Goal: Task Accomplishment & Management: Manage account settings

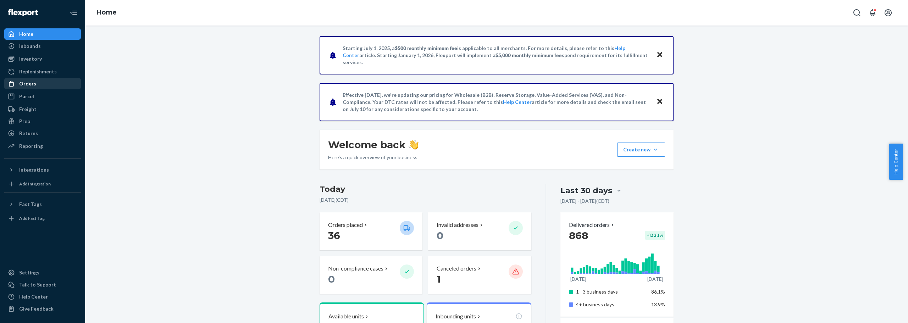
click at [34, 85] on div "Orders" at bounding box center [27, 83] width 17 height 7
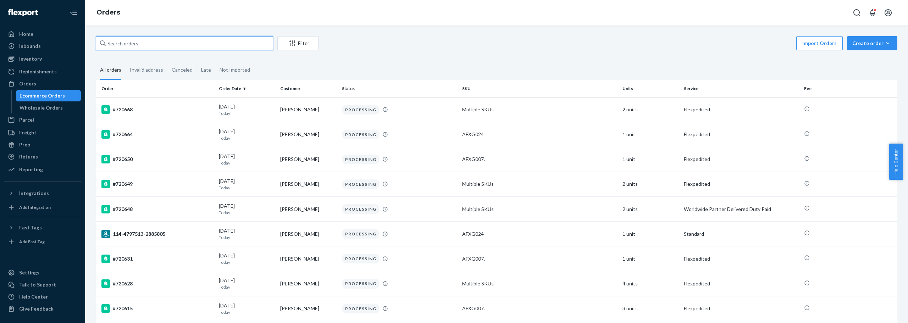
click at [174, 42] on input "text" at bounding box center [184, 43] width 177 height 14
paste input "720469 Complete"
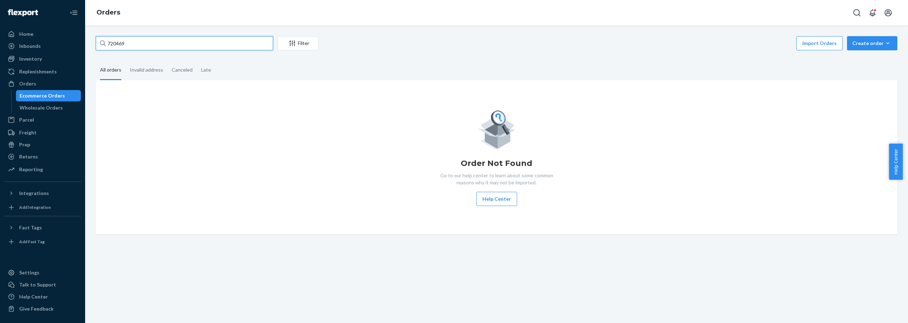
type input "720469"
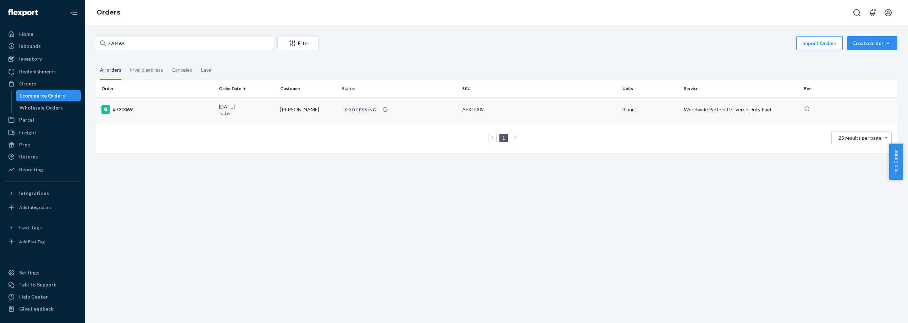
click at [137, 110] on div "#720469" at bounding box center [157, 109] width 112 height 9
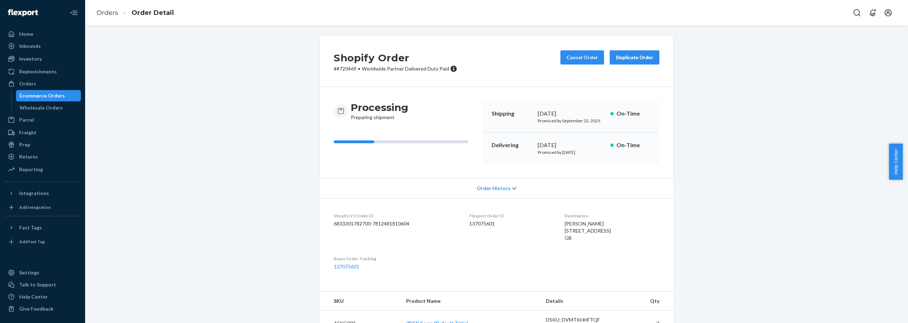
click at [730, 244] on div "Shopify Order # #720469 • Worldwide Partner Delivered Duty Paid Cancel Order Du…" at bounding box center [496, 258] width 813 height 445
click at [580, 53] on button "Cancel Order" at bounding box center [583, 57] width 44 height 14
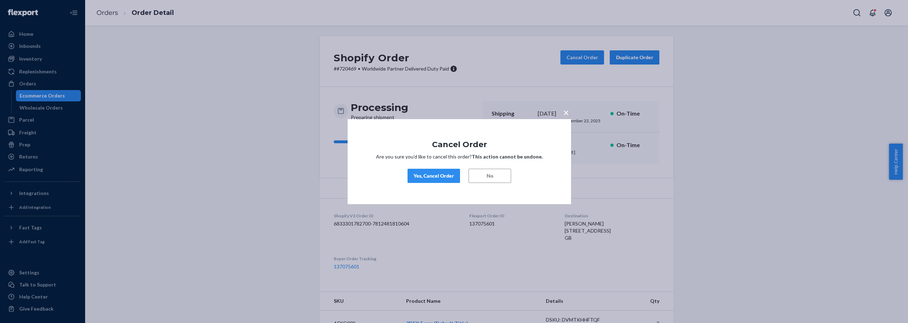
click at [436, 175] on div "Yes, Cancel Order" at bounding box center [434, 175] width 40 height 7
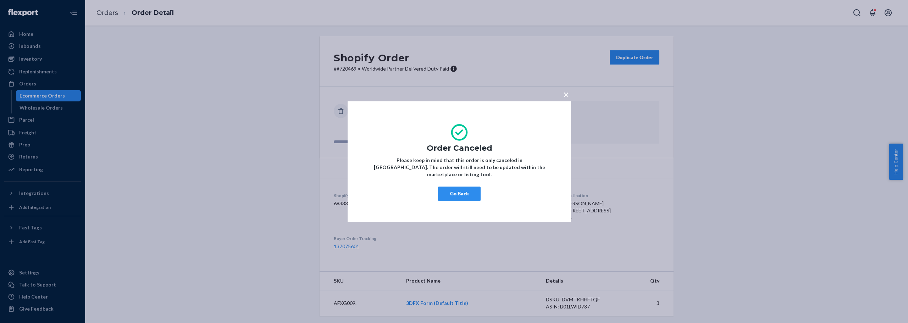
click at [461, 188] on button "Go Back" at bounding box center [459, 194] width 43 height 14
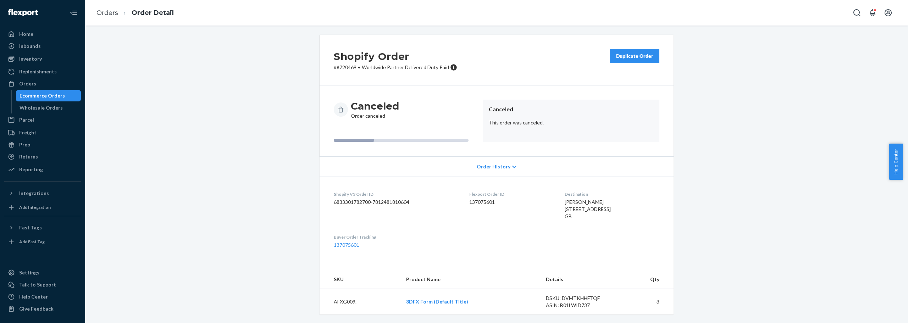
scroll to position [16, 0]
click at [750, 217] on div "Shopify Order # #720469 • Worldwide Partner Delivered Duty Paid Duplicate Order…" at bounding box center [496, 180] width 813 height 288
click at [223, 149] on div "Shopify Order # #720469 • Worldwide Partner Delivered Duty Paid Duplicate Order…" at bounding box center [496, 179] width 813 height 288
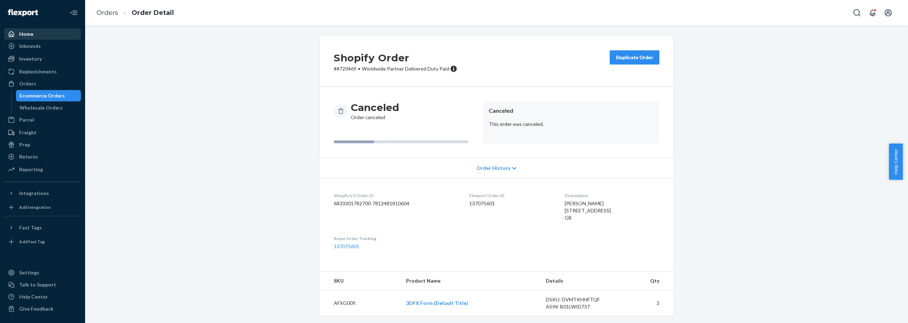
click at [42, 30] on div "Home" at bounding box center [42, 34] width 75 height 10
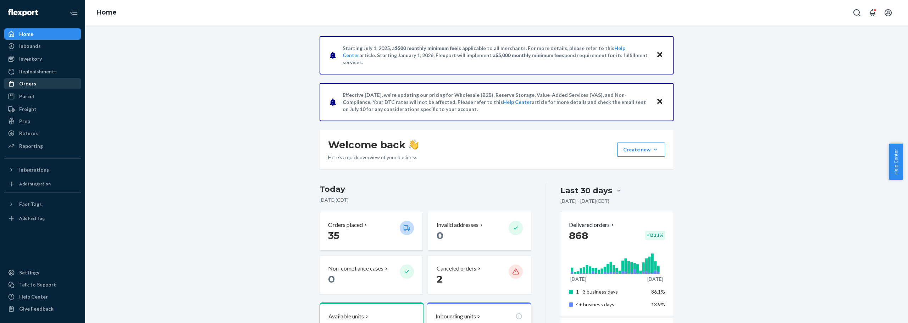
click at [28, 79] on div "Orders" at bounding box center [42, 84] width 75 height 10
